Goal: Information Seeking & Learning: Learn about a topic

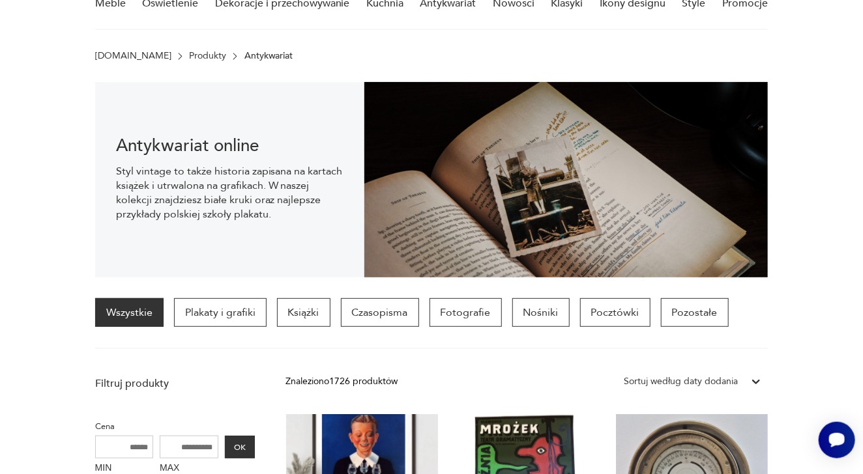
scroll to position [10, 0]
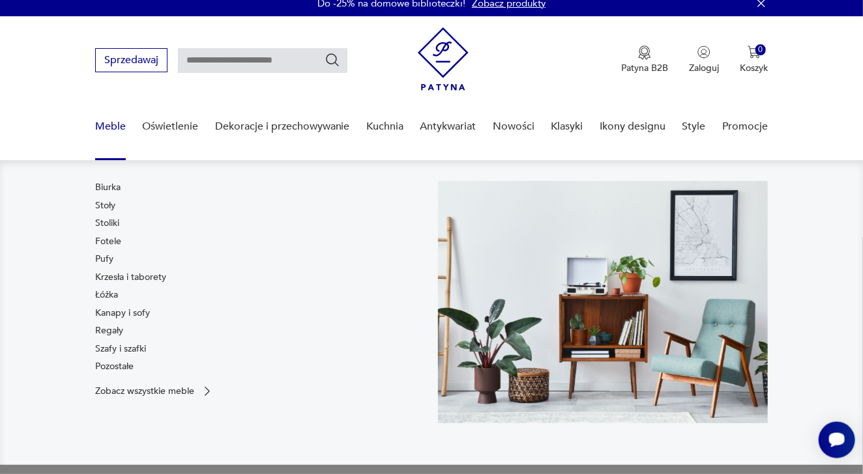
click at [109, 122] on link "Meble" at bounding box center [110, 127] width 31 height 50
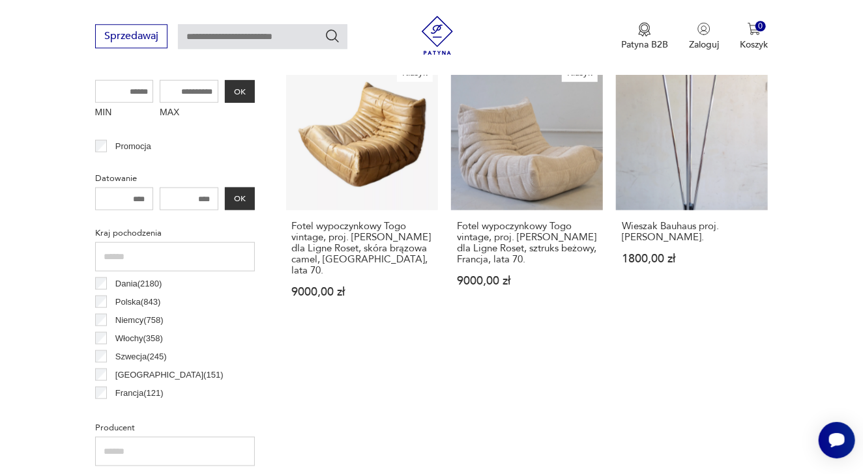
scroll to position [523, 0]
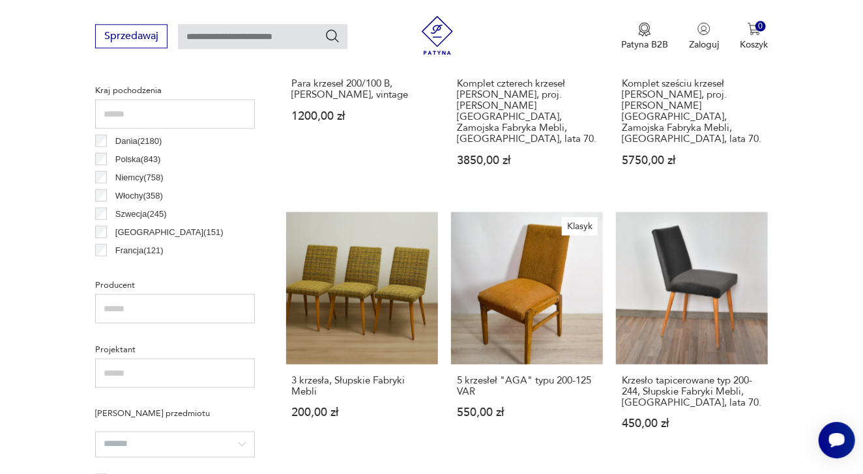
scroll to position [672, 0]
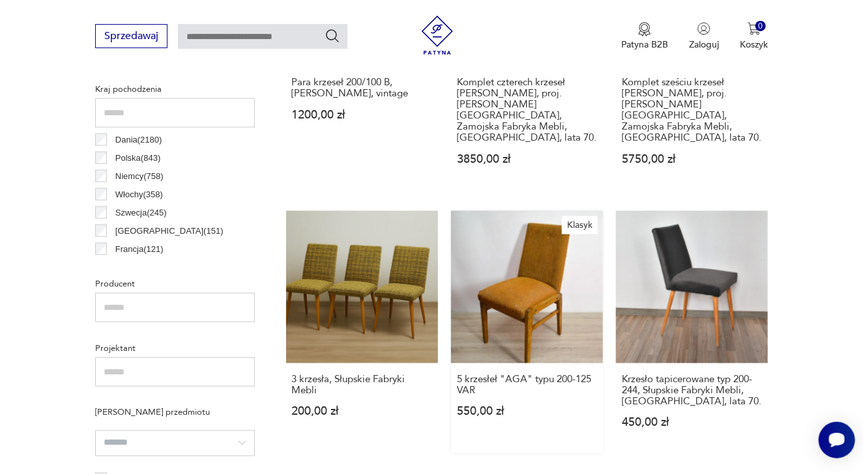
click at [528, 276] on link "Klasyk 5 krzesłeł "AGA" typu 200-125 VAR 550,00 zł" at bounding box center [527, 332] width 152 height 242
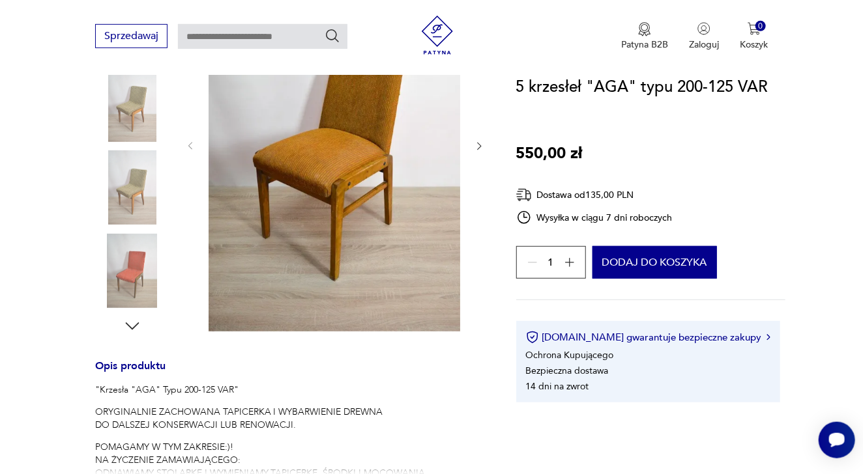
scroll to position [267, 0]
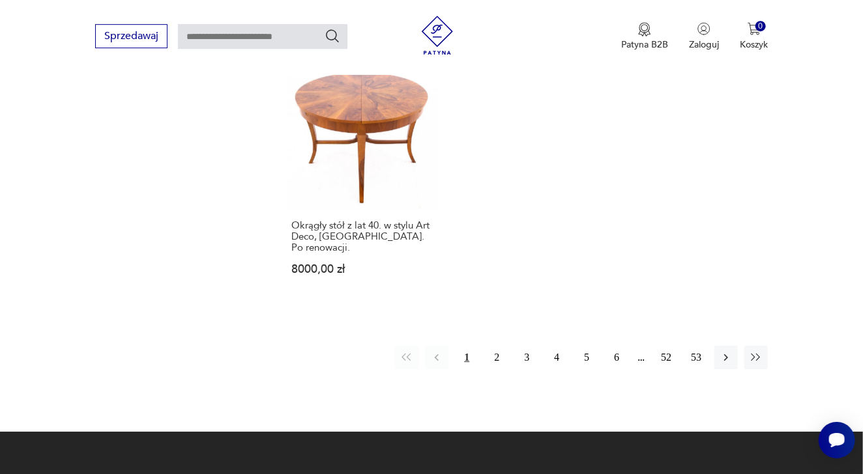
scroll to position [1891, 0]
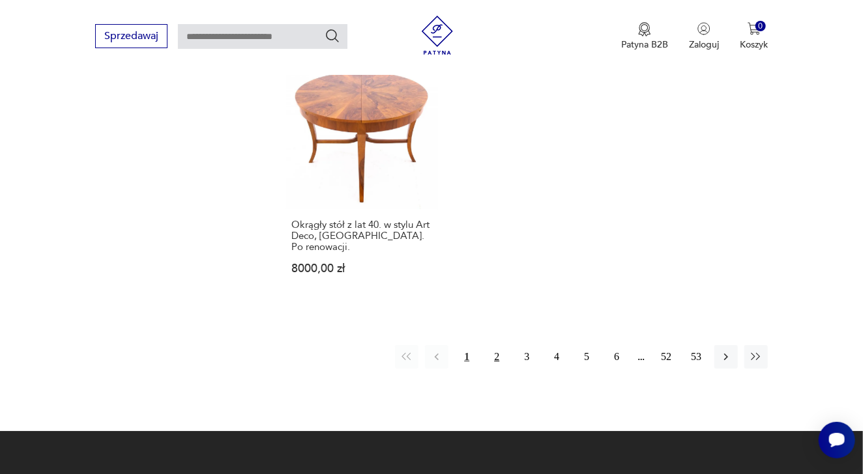
click at [500, 345] on button "2" at bounding box center [496, 356] width 23 height 23
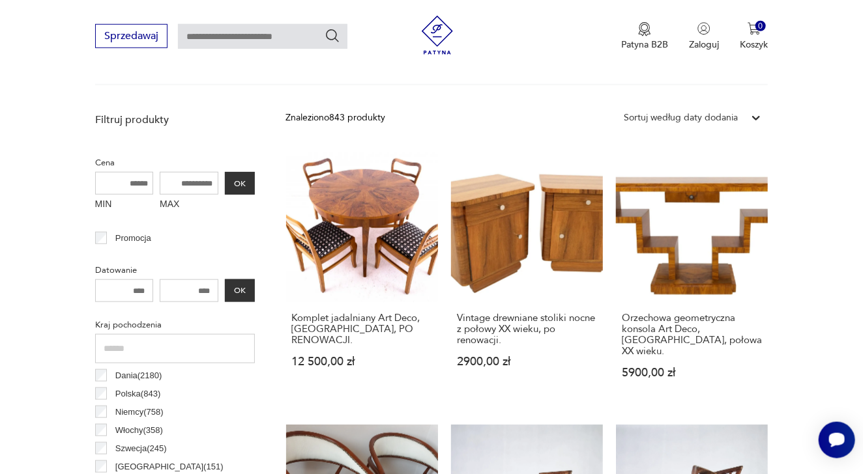
scroll to position [438, 0]
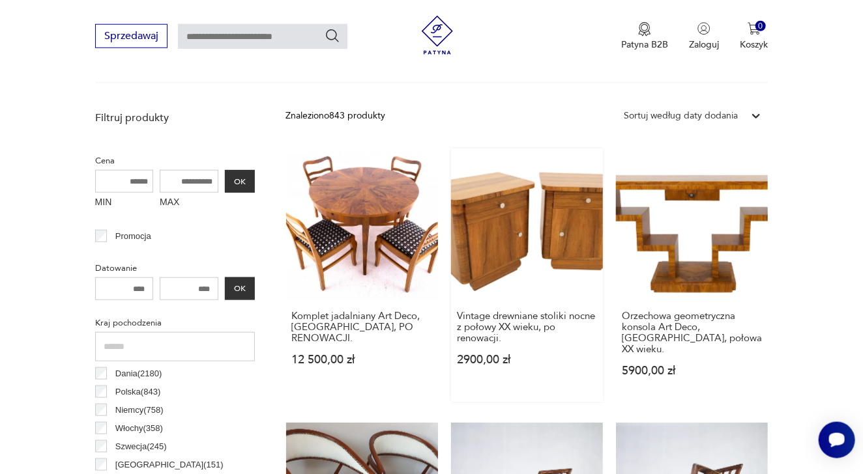
click at [538, 227] on link "Vintage drewniane stoliki nocne z połowy XX wieku, po renowacji. 2900,00 zł" at bounding box center [527, 275] width 152 height 253
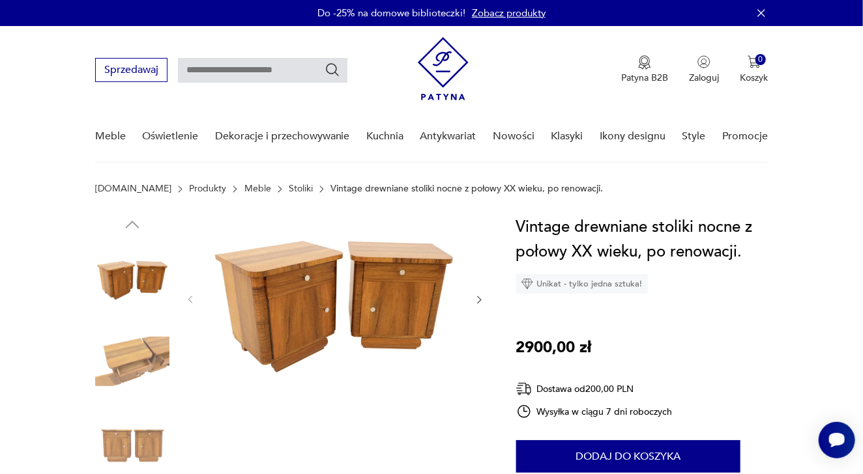
click at [104, 270] on img at bounding box center [132, 278] width 74 height 74
click at [143, 358] on img at bounding box center [132, 361] width 74 height 74
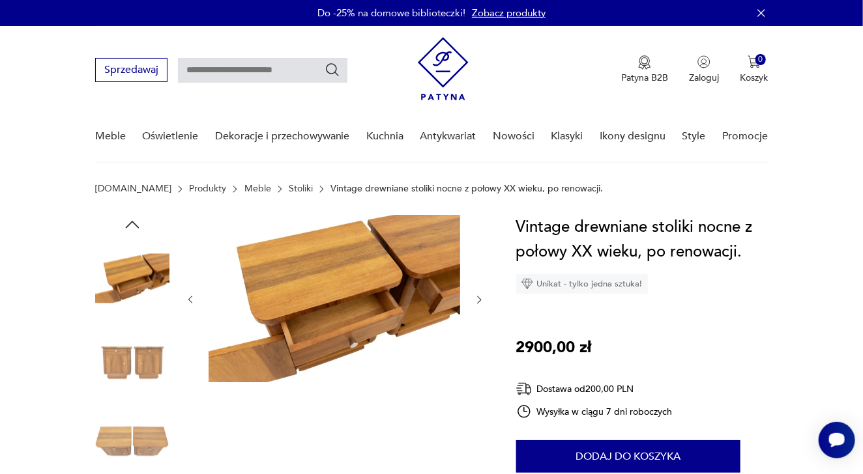
click at [144, 443] on img at bounding box center [132, 444] width 74 height 74
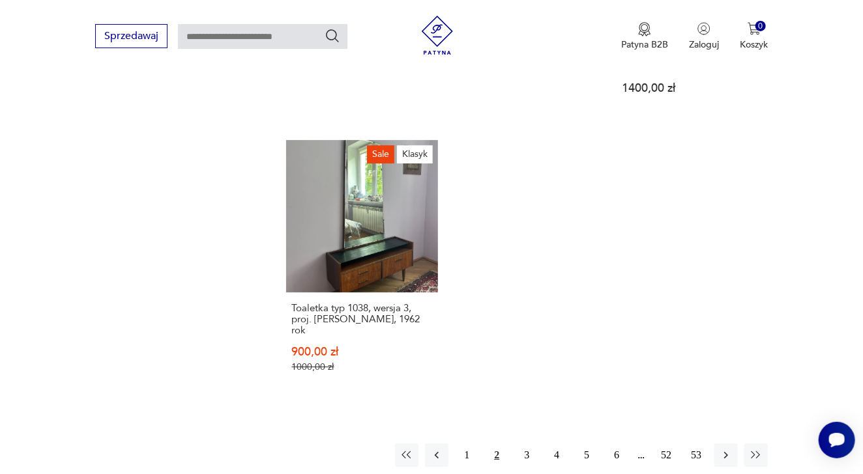
scroll to position [1801, 0]
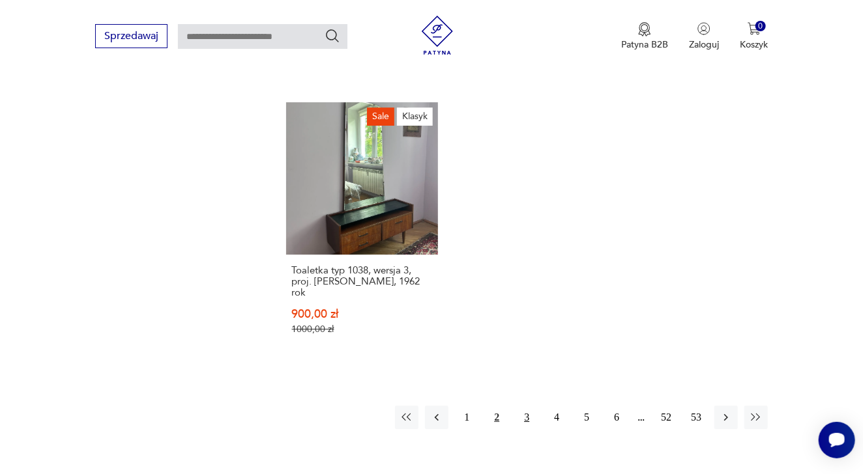
click at [528, 406] on button "3" at bounding box center [526, 417] width 23 height 23
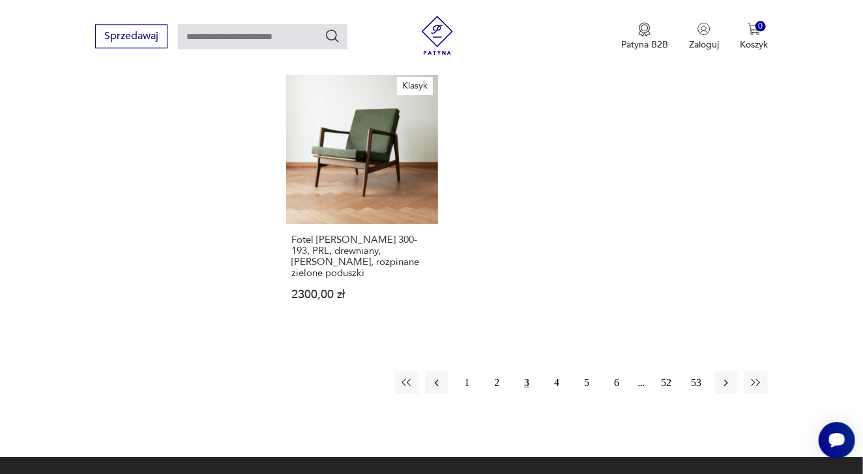
scroll to position [1839, 0]
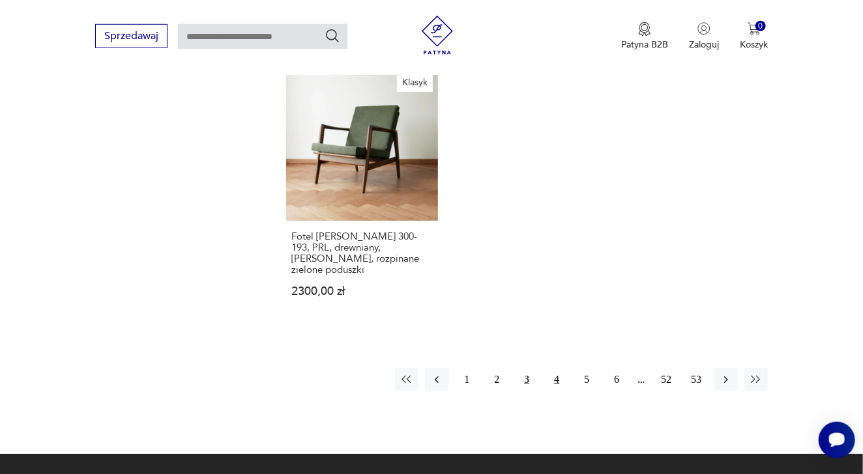
click at [556, 368] on button "4" at bounding box center [556, 379] width 23 height 23
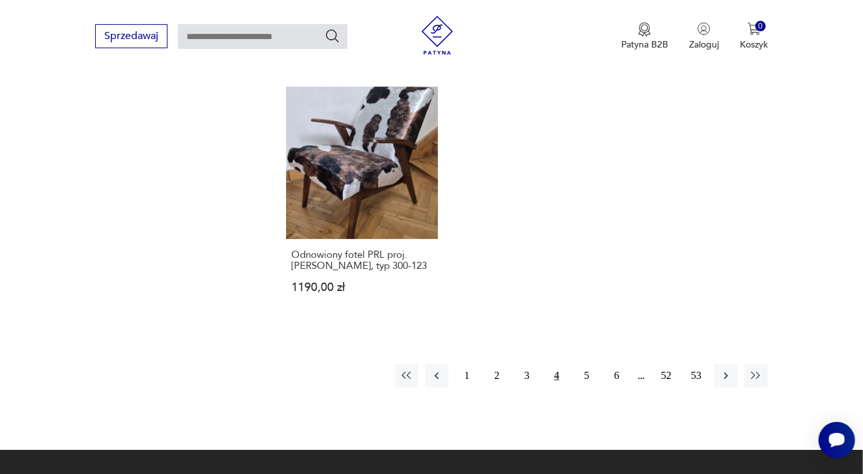
scroll to position [1839, 0]
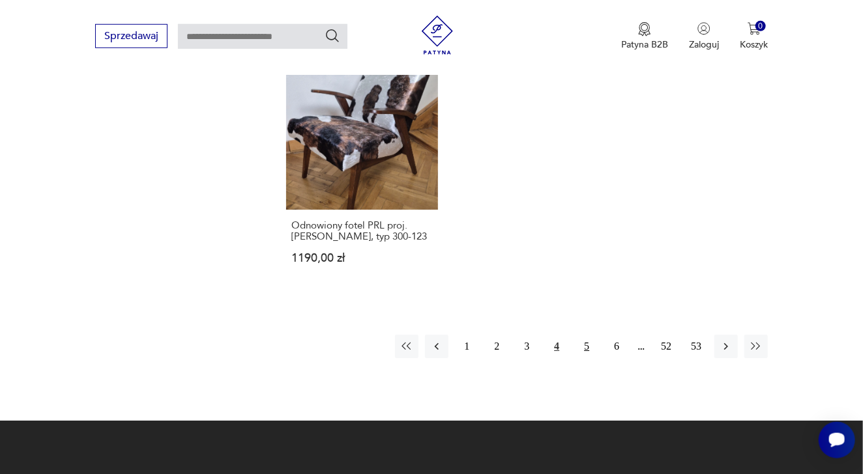
click at [588, 335] on button "5" at bounding box center [586, 346] width 23 height 23
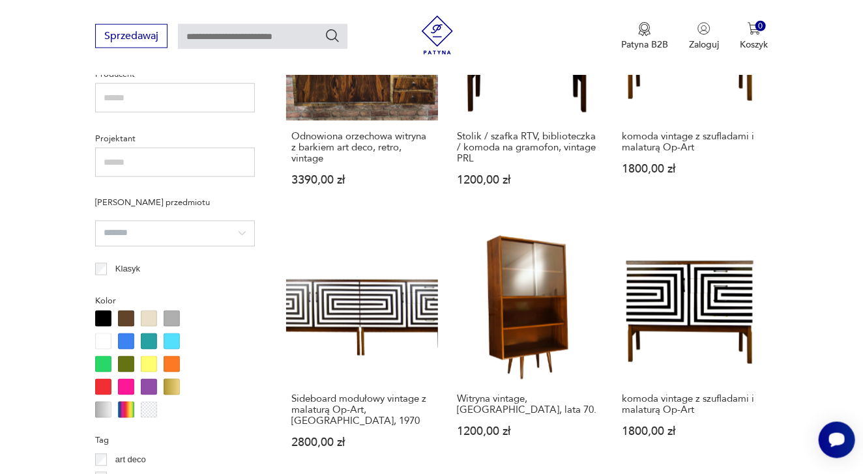
scroll to position [893, 0]
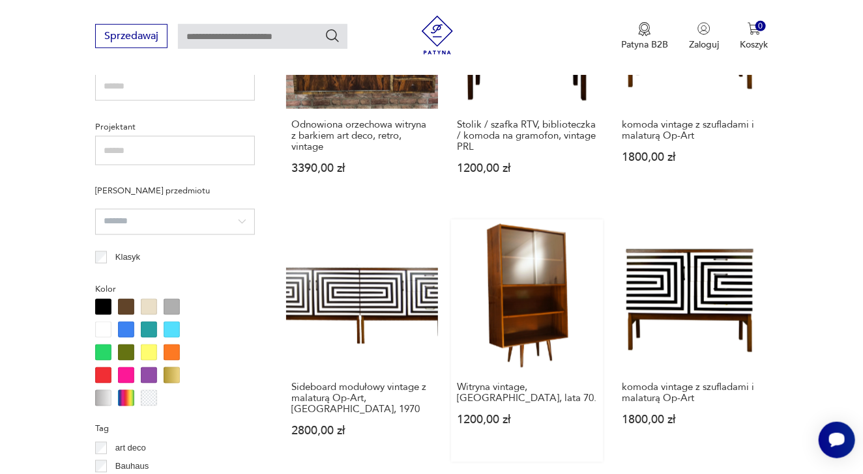
click at [531, 302] on link "Witryna vintage, [GEOGRAPHIC_DATA], lata 70. 1200,00 zł" at bounding box center [527, 341] width 152 height 242
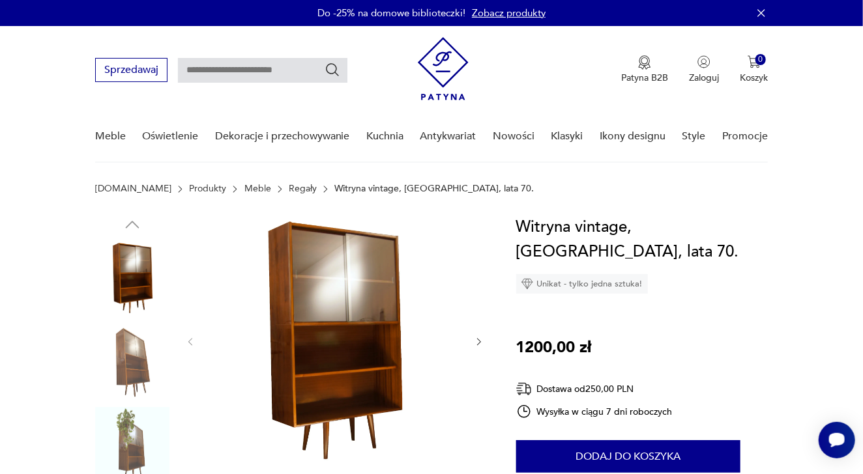
click at [130, 343] on img at bounding box center [132, 361] width 74 height 74
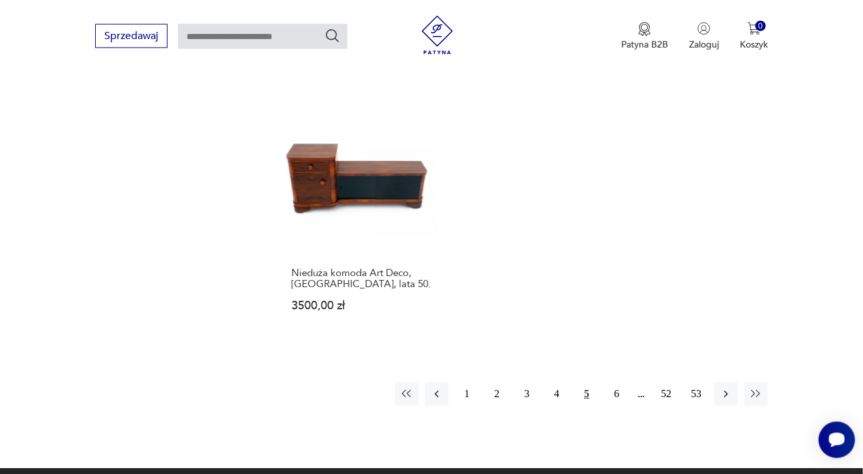
scroll to position [1802, 0]
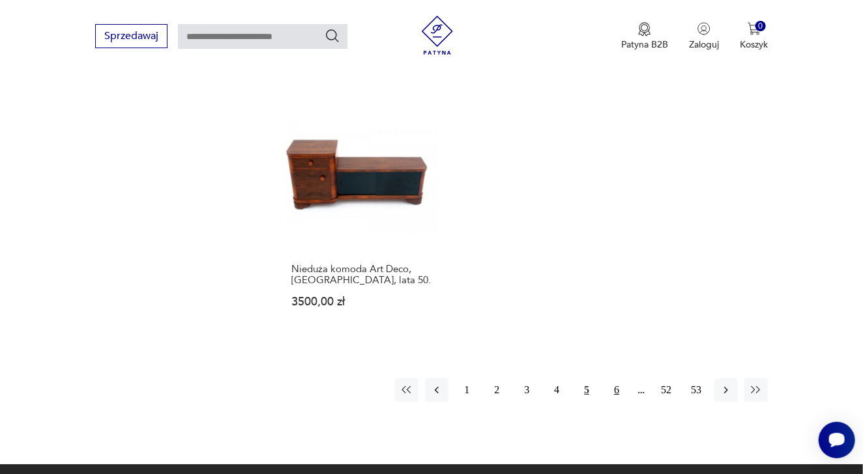
click at [617, 379] on button "6" at bounding box center [616, 390] width 23 height 23
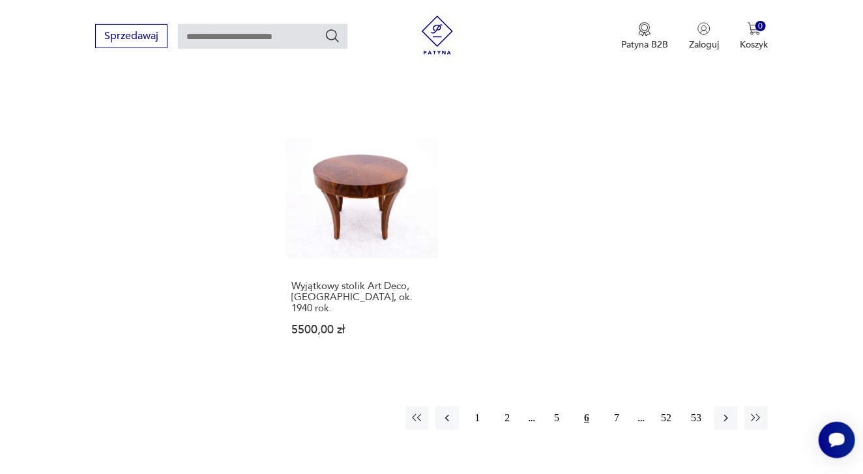
scroll to position [1792, 0]
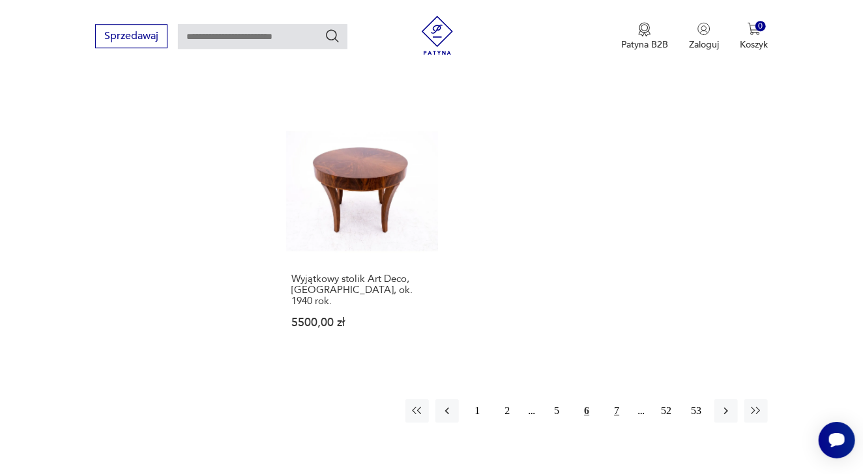
click at [614, 399] on button "7" at bounding box center [616, 410] width 23 height 23
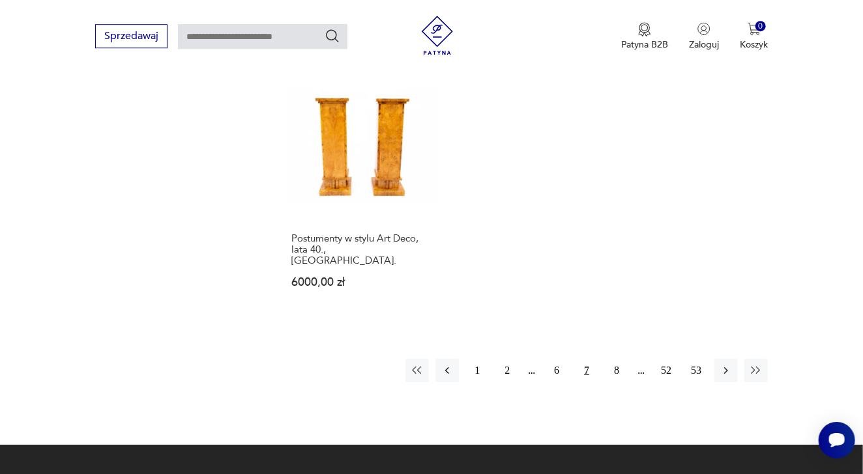
scroll to position [1828, 0]
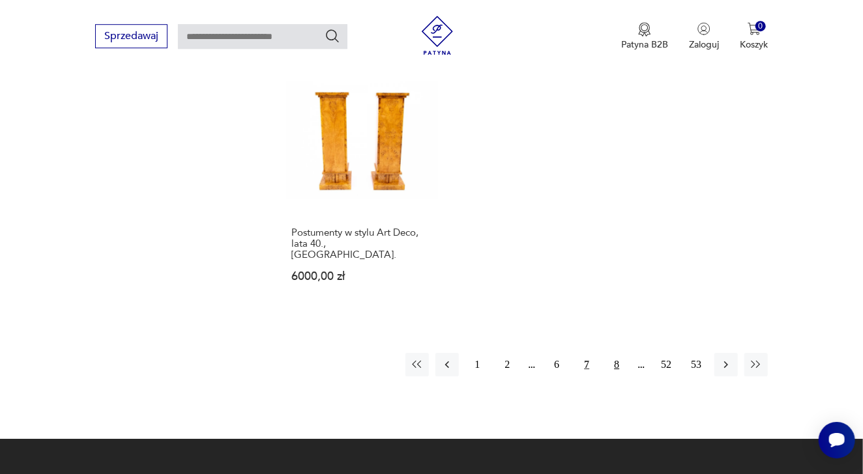
click at [614, 353] on button "8" at bounding box center [616, 364] width 23 height 23
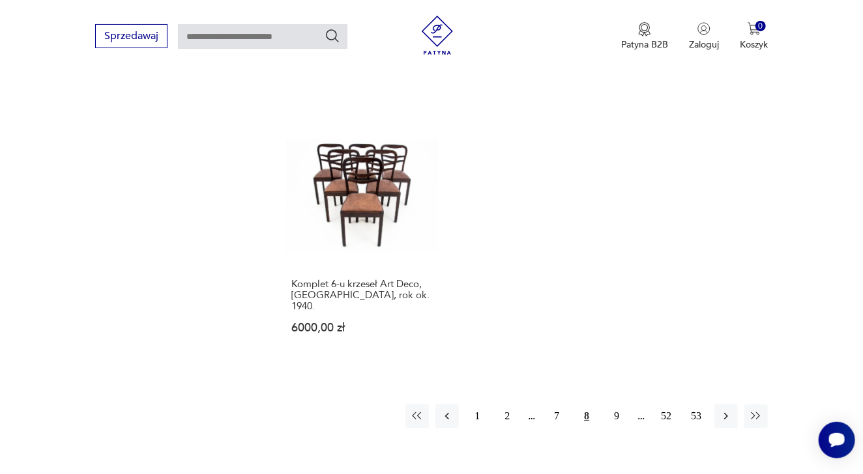
scroll to position [1757, 0]
